Goal: Task Accomplishment & Management: Manage account settings

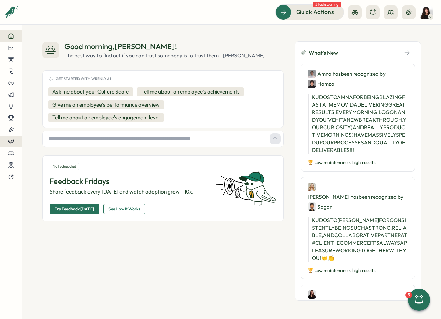
click at [11, 145] on icon at bounding box center [11, 142] width 6 height 6
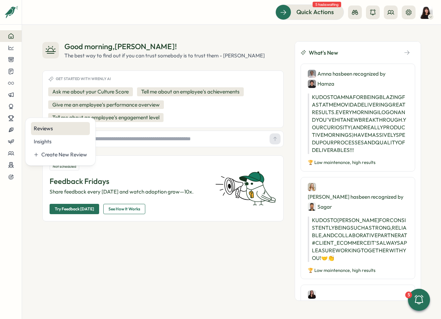
click at [41, 131] on div "Reviews" at bounding box center [60, 129] width 53 height 8
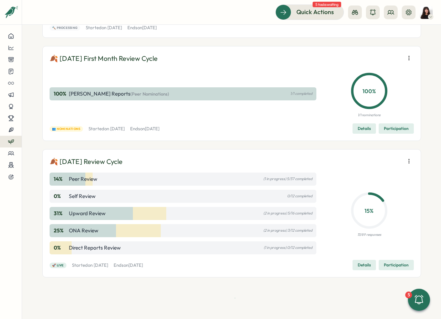
scroll to position [413, 0]
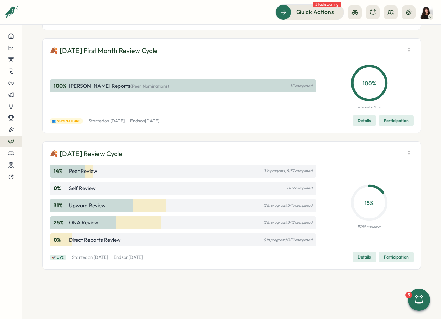
click at [407, 154] on icon "button" at bounding box center [409, 153] width 7 height 7
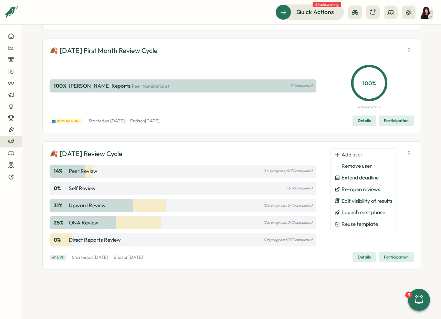
click at [398, 260] on span "Participation" at bounding box center [396, 258] width 25 height 10
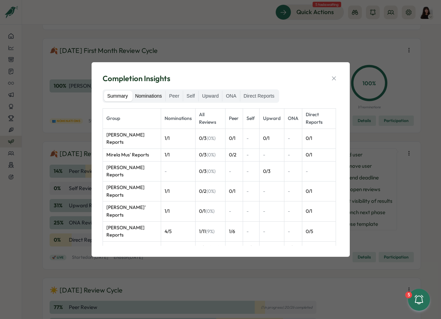
click at [149, 94] on label "Nominations" at bounding box center [149, 96] width 34 height 11
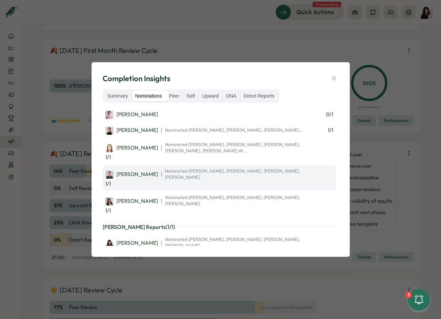
scroll to position [14, 0]
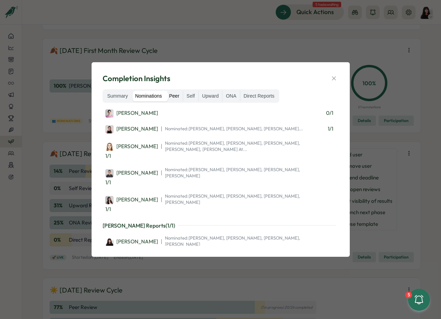
click at [183, 97] on label "Peer" at bounding box center [174, 96] width 17 height 11
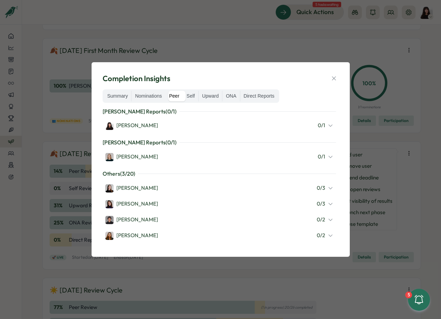
scroll to position [102, 0]
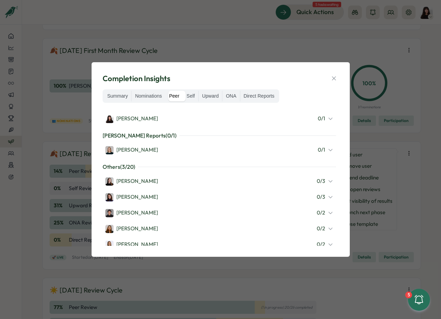
click at [146, 180] on div "[PERSON_NAME]" at bounding box center [131, 182] width 53 height 8
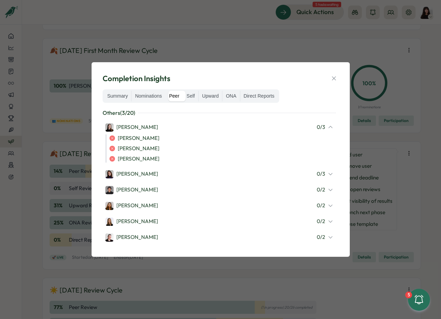
scroll to position [160, 0]
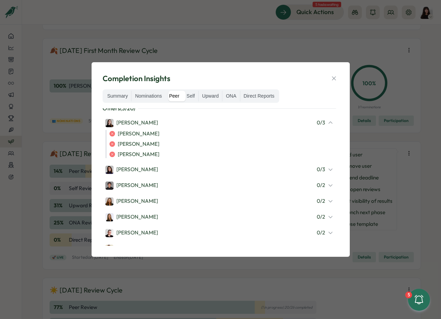
click at [328, 170] on icon at bounding box center [331, 170] width 6 height 6
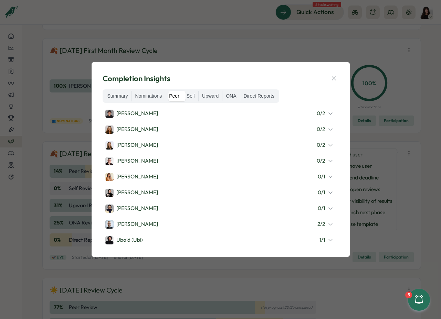
scroll to position [267, 0]
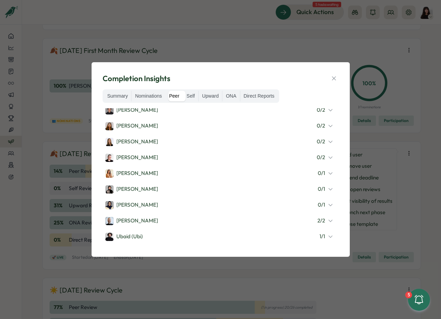
click at [328, 190] on icon at bounding box center [331, 190] width 6 height 6
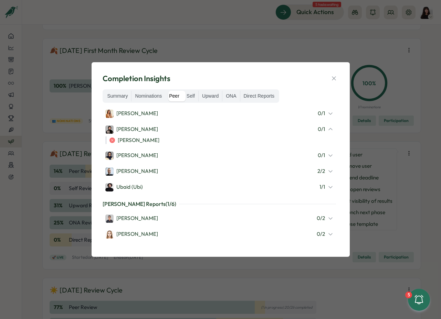
scroll to position [332, 0]
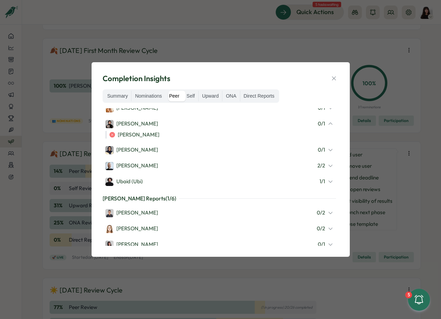
click at [328, 211] on icon at bounding box center [331, 213] width 6 height 6
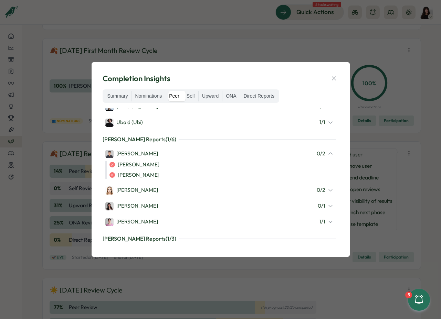
scroll to position [392, 0]
click at [155, 96] on label "Nominations" at bounding box center [149, 96] width 34 height 11
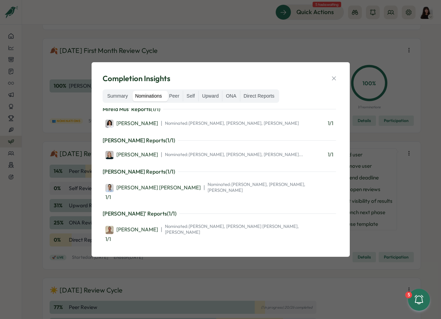
scroll to position [170, 0]
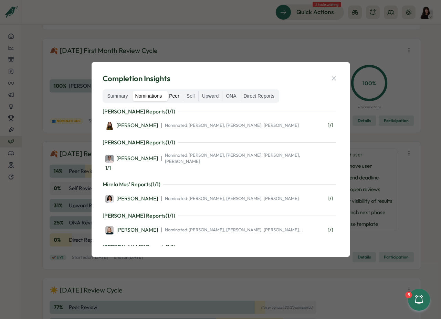
click at [178, 96] on label "Peer" at bounding box center [174, 96] width 17 height 11
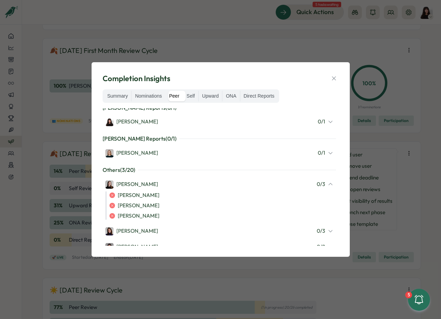
scroll to position [0, 0]
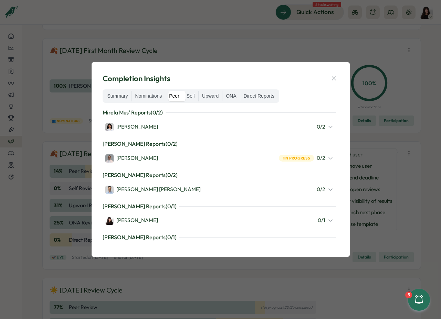
click at [328, 126] on icon at bounding box center [331, 127] width 6 height 6
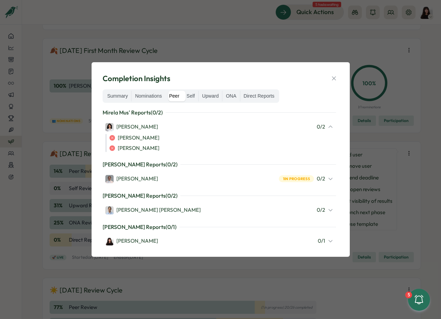
click at [328, 176] on icon at bounding box center [331, 179] width 6 height 6
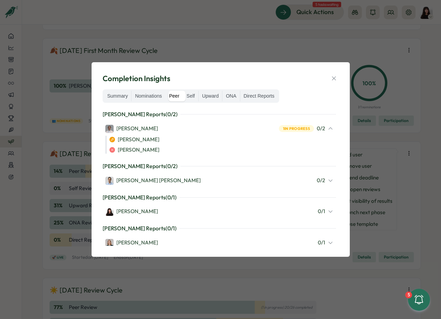
scroll to position [51, 0]
click at [328, 182] on icon at bounding box center [331, 180] width 6 height 6
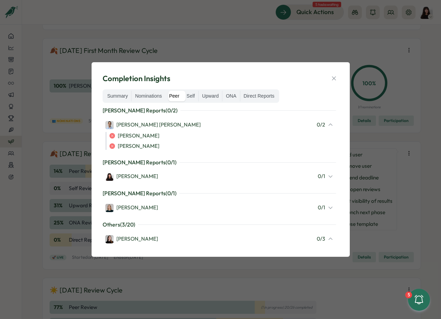
scroll to position [106, 0]
click at [328, 177] on icon at bounding box center [331, 177] width 6 height 6
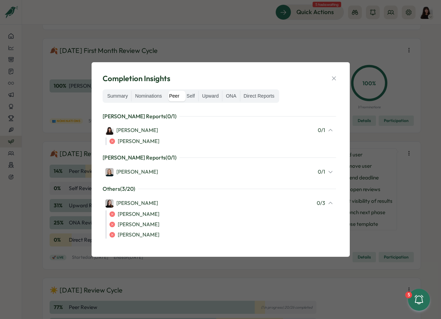
scroll to position [153, 0]
click at [329, 172] on icon at bounding box center [330, 172] width 3 height 2
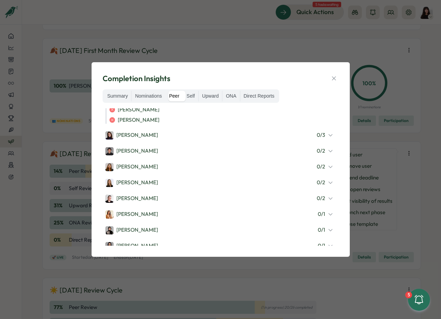
scroll to position [277, 0]
click at [328, 137] on icon at bounding box center [331, 136] width 6 height 6
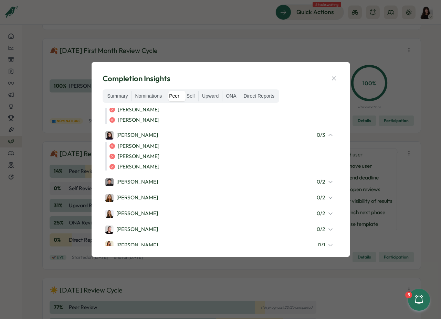
click at [328, 182] on icon at bounding box center [331, 182] width 6 height 6
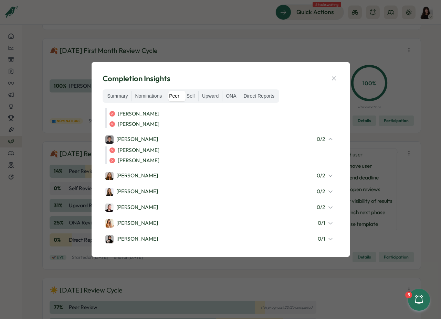
click at [324, 179] on div "0 / 2" at bounding box center [325, 176] width 17 height 8
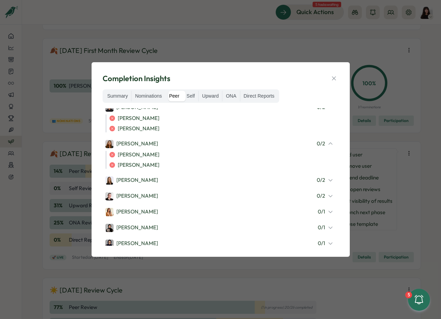
scroll to position [369, 0]
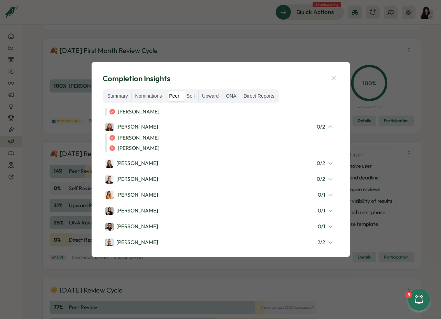
click at [328, 165] on icon at bounding box center [331, 164] width 6 height 6
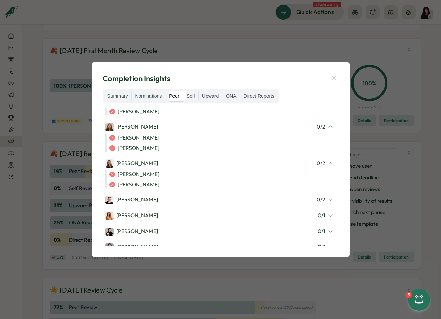
click at [328, 202] on icon at bounding box center [331, 200] width 6 height 6
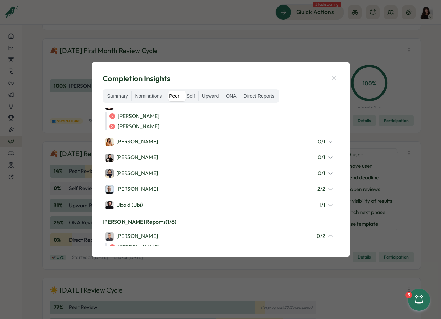
scroll to position [468, 0]
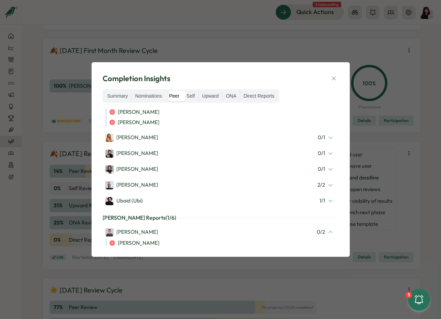
click at [328, 140] on icon at bounding box center [331, 138] width 6 height 6
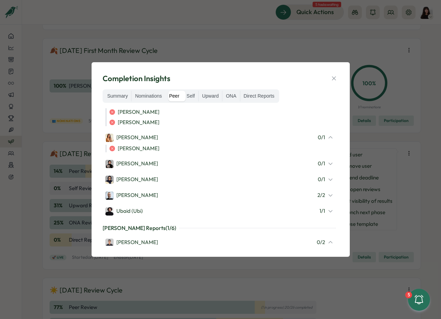
click at [328, 161] on icon at bounding box center [331, 164] width 6 height 6
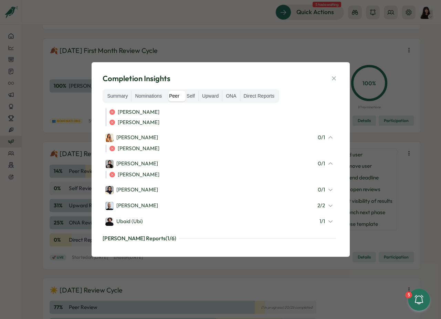
click at [328, 190] on icon at bounding box center [331, 190] width 6 height 6
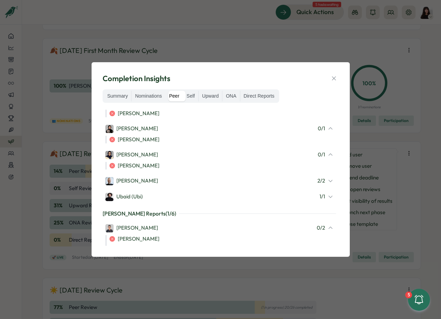
scroll to position [503, 0]
click at [328, 197] on icon at bounding box center [331, 197] width 6 height 6
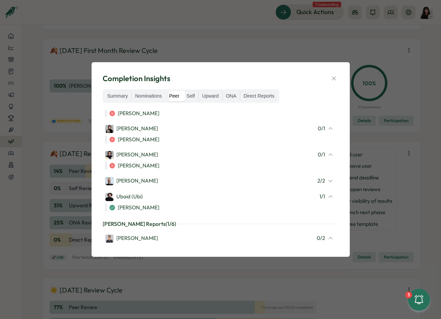
click at [328, 179] on icon at bounding box center [331, 181] width 6 height 6
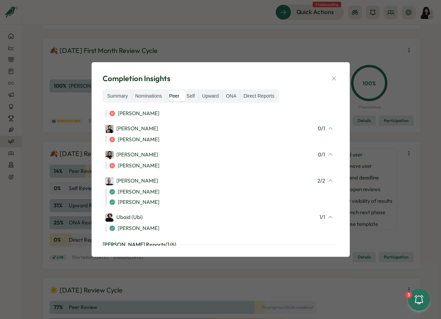
scroll to position [622, 0]
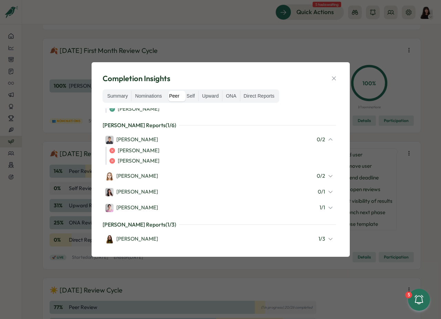
click at [328, 178] on icon at bounding box center [331, 177] width 6 height 6
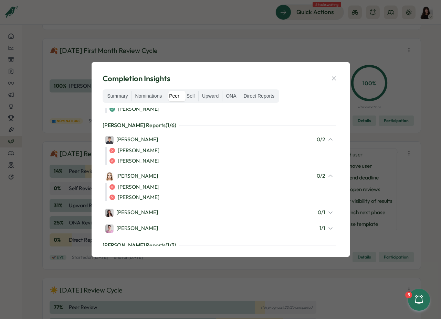
click at [328, 214] on icon at bounding box center [331, 213] width 6 height 6
click at [328, 237] on icon at bounding box center [331, 239] width 6 height 6
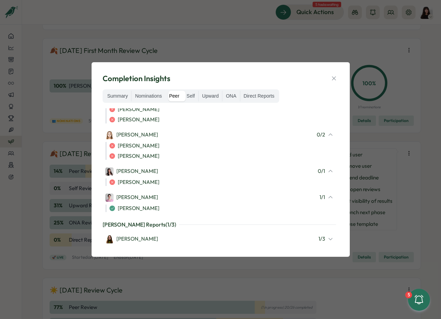
click at [328, 241] on icon at bounding box center [331, 240] width 6 height 6
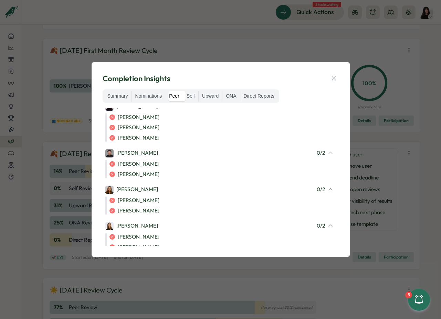
scroll to position [0, 0]
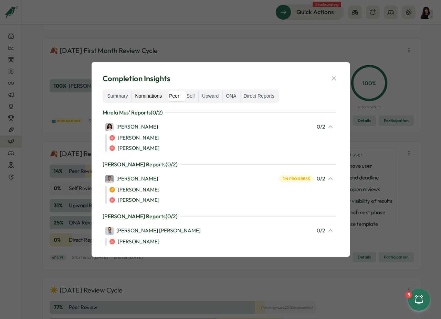
click at [146, 94] on label "Nominations" at bounding box center [149, 96] width 34 height 11
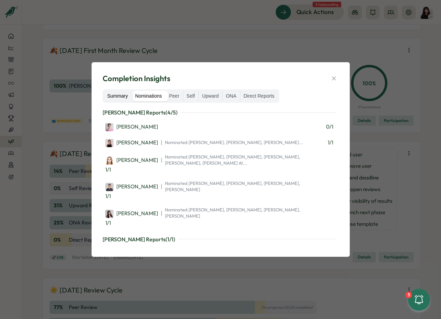
click at [113, 96] on label "Summary" at bounding box center [118, 96] width 28 height 11
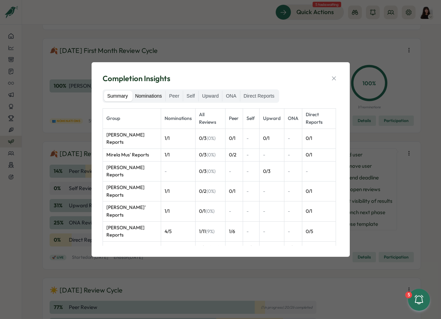
click at [152, 93] on label "Nominations" at bounding box center [149, 96] width 34 height 11
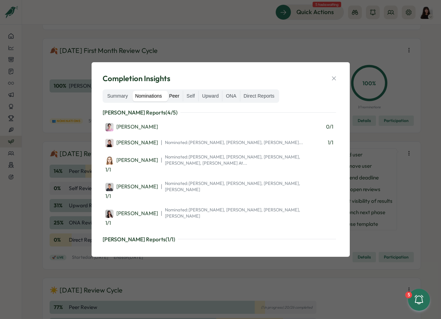
click at [174, 95] on label "Peer" at bounding box center [174, 96] width 17 height 11
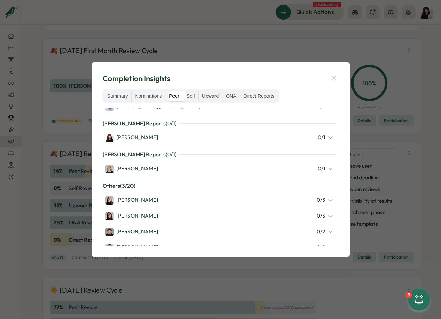
scroll to position [104, 0]
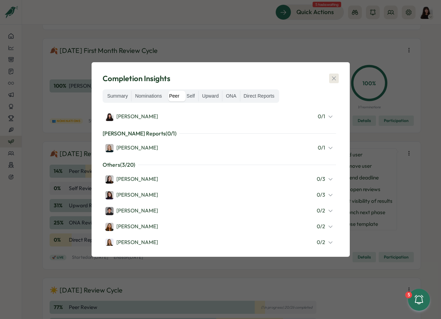
click at [332, 82] on button "button" at bounding box center [334, 79] width 10 height 10
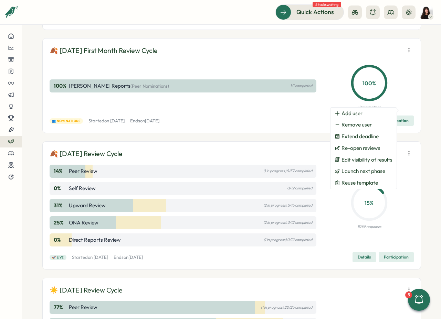
scroll to position [461, 0]
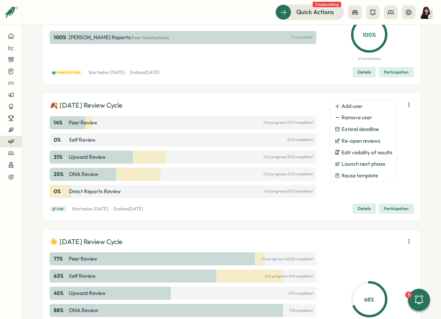
click at [278, 223] on div "🎃 [DATE] Third Month Review Cycle 0 % [PERSON_NAME] Reports (Peer Nominations) …" at bounding box center [231, 291] width 379 height 1381
click at [282, 215] on div "🍂 [DATE] Review Cycle 14 % Peer Review (1 in progress) 5/37 completed 0 % Self …" at bounding box center [231, 157] width 379 height 128
click at [409, 103] on icon "button" at bounding box center [409, 105] width 0 height 4
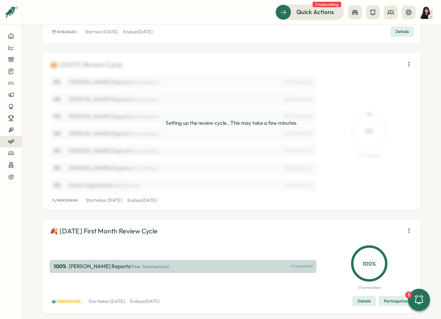
scroll to position [227, 0]
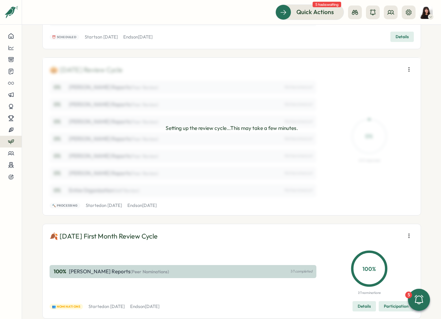
click at [275, 132] on p "Setting up the review cycle...This may take a few minutes." at bounding box center [232, 129] width 132 height 8
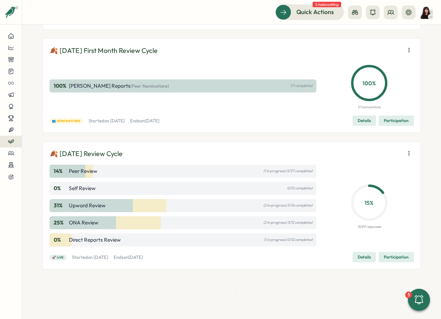
scroll to position [397, 0]
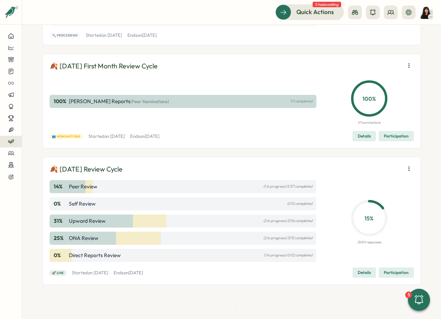
click at [384, 271] on span "Participation" at bounding box center [396, 273] width 25 height 10
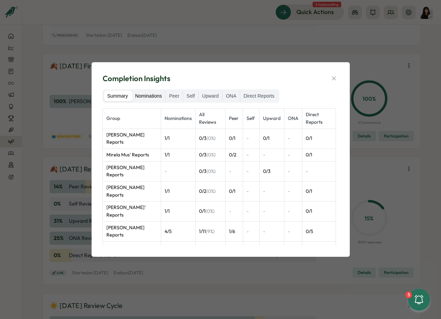
click at [151, 98] on label "Nominations" at bounding box center [149, 96] width 34 height 11
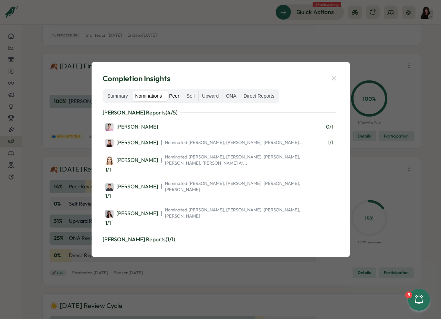
click at [178, 98] on label "Peer" at bounding box center [174, 96] width 17 height 11
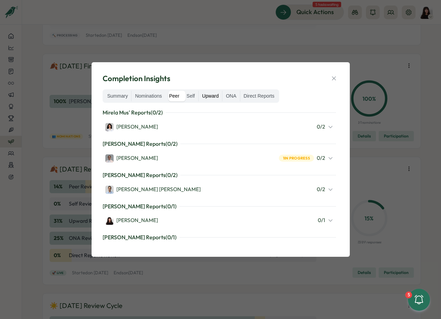
click at [204, 97] on label "Upward" at bounding box center [210, 96] width 23 height 11
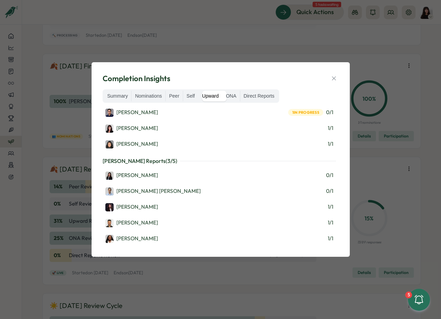
scroll to position [0, 0]
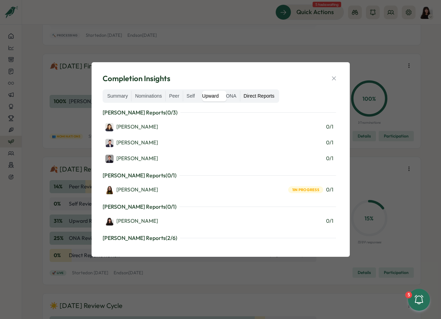
click at [259, 98] on label "Direct Reports" at bounding box center [259, 96] width 38 height 11
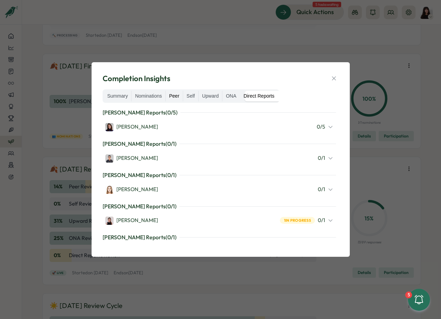
click at [176, 96] on label "Peer" at bounding box center [174, 96] width 17 height 11
click at [209, 129] on div "Valentina Gonzalez 0 / 2" at bounding box center [219, 127] width 228 height 9
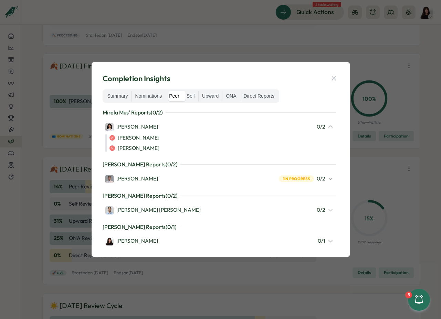
click at [201, 180] on div "Amna Khattak 1 in progress 0 / 2" at bounding box center [219, 179] width 228 height 9
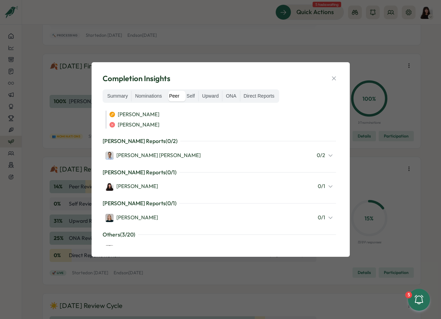
scroll to position [84, 0]
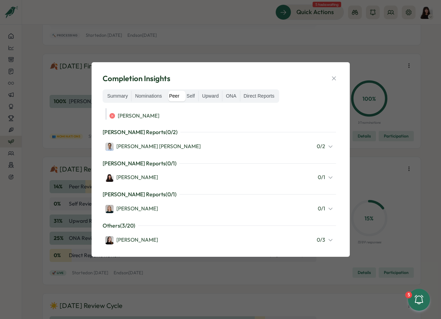
click at [137, 209] on div "[PERSON_NAME]" at bounding box center [131, 209] width 53 height 8
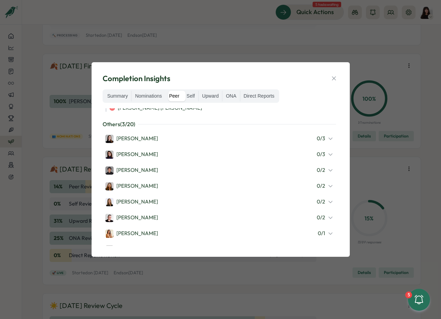
scroll to position [193, 0]
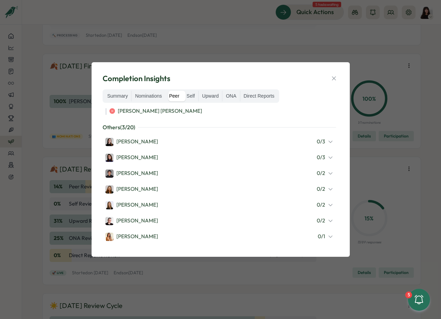
click at [328, 140] on icon at bounding box center [331, 142] width 6 height 6
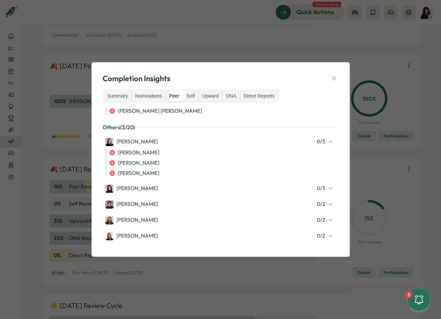
click at [328, 140] on icon at bounding box center [331, 142] width 6 height 6
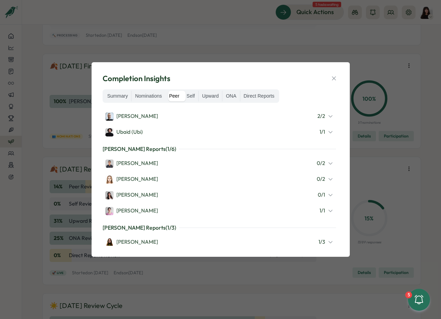
scroll to position [364, 0]
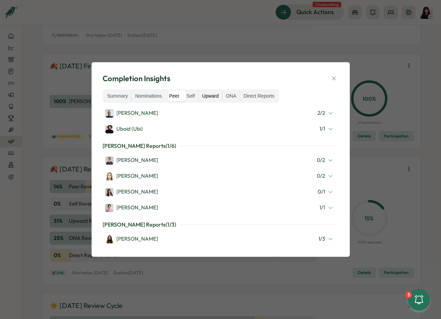
click at [215, 96] on label "Upward" at bounding box center [210, 96] width 23 height 11
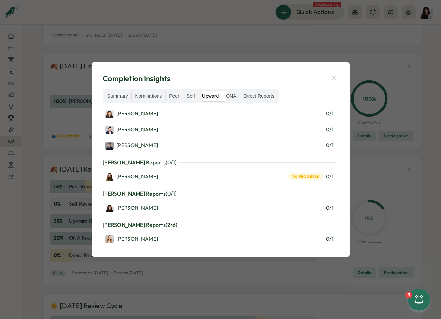
scroll to position [0, 0]
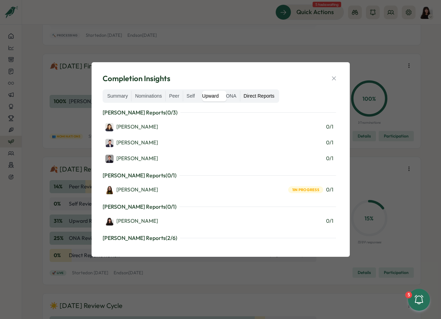
click at [262, 96] on label "Direct Reports" at bounding box center [259, 96] width 38 height 11
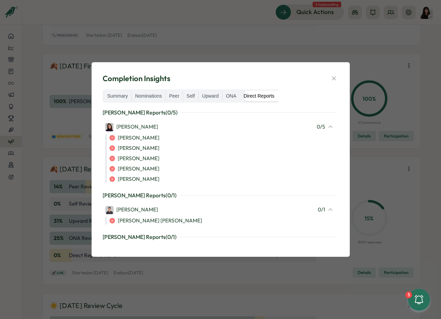
scroll to position [179, 0]
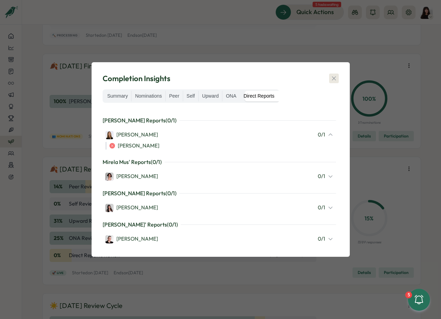
click at [333, 80] on icon "button" at bounding box center [333, 78] width 7 height 7
